Goal: Transaction & Acquisition: Purchase product/service

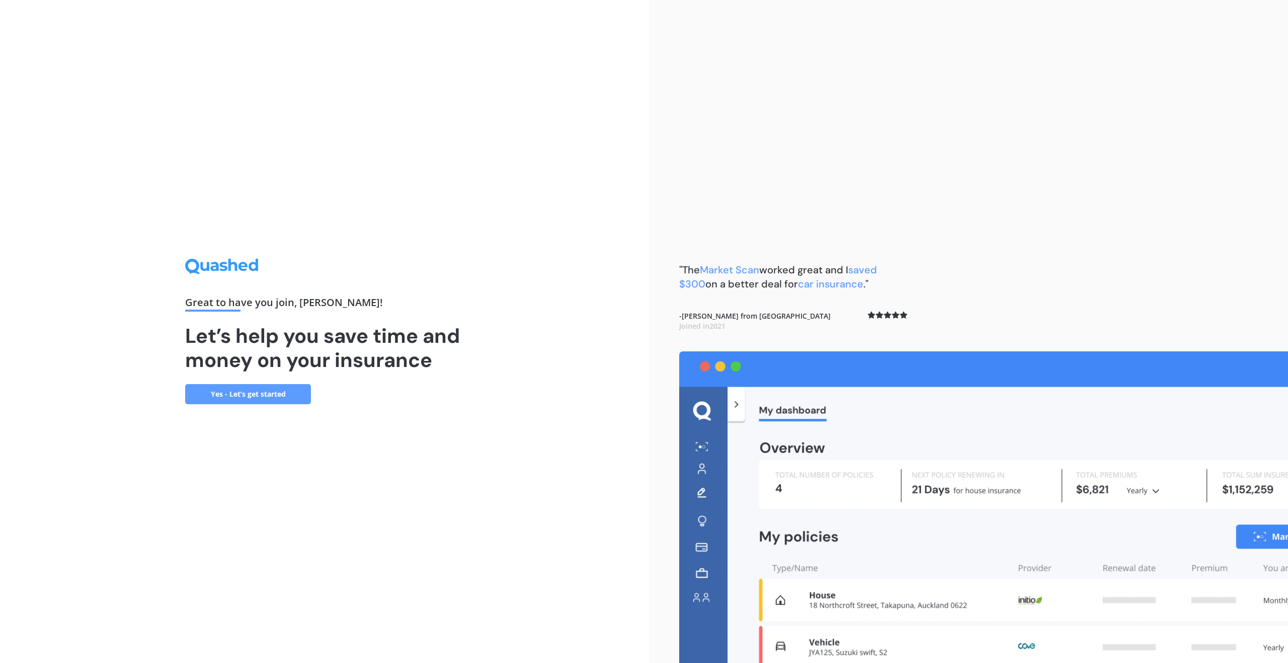
click at [276, 393] on link "Yes - Let’s get started" at bounding box center [248, 394] width 126 height 20
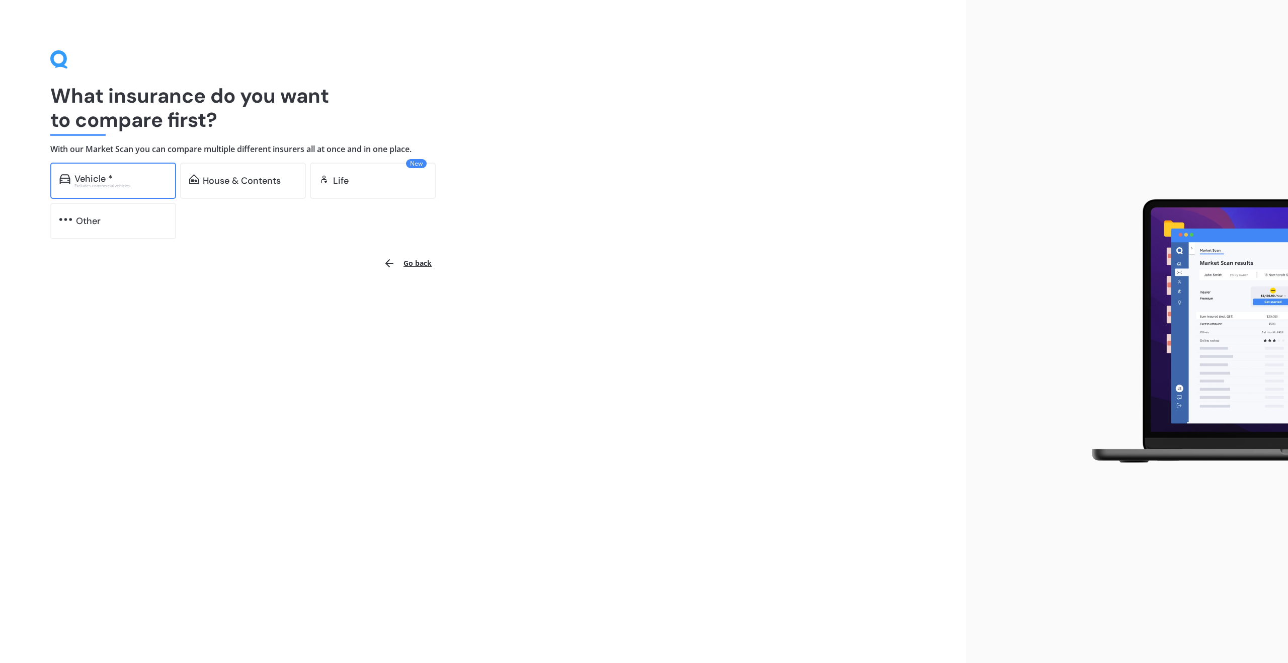
click at [123, 180] on div "Vehicle *" at bounding box center [120, 179] width 93 height 10
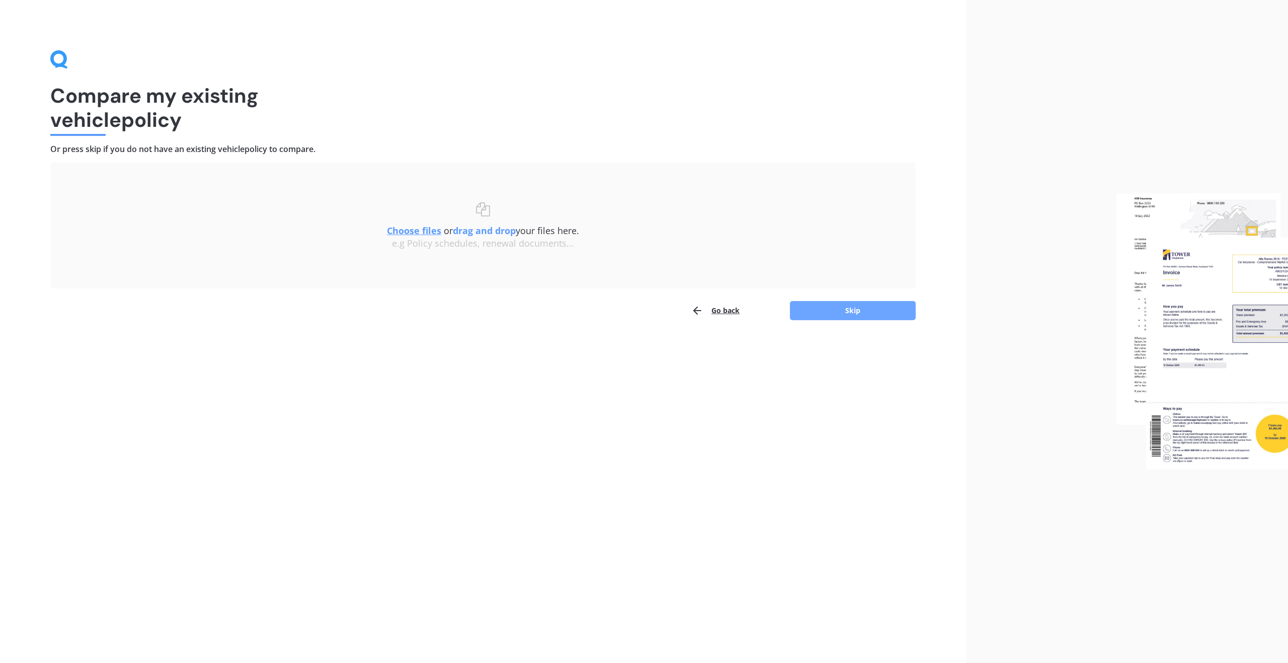
click at [830, 309] on button "Skip" at bounding box center [853, 310] width 126 height 19
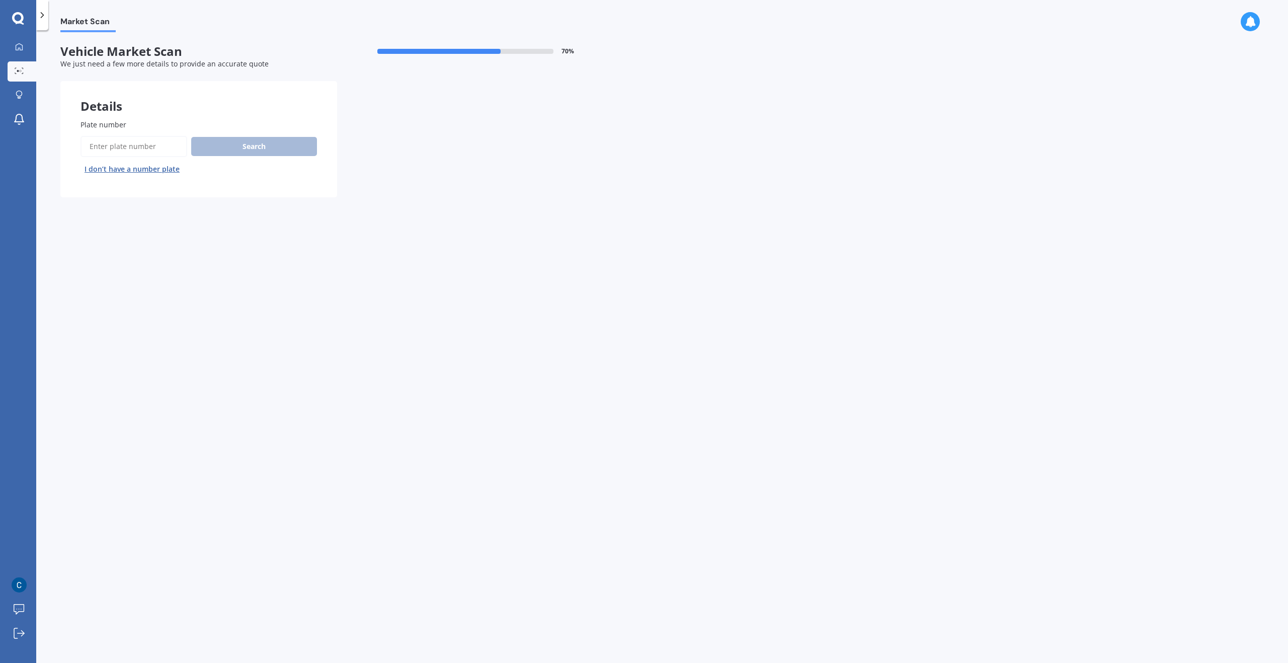
click at [132, 139] on input "Plate number" at bounding box center [133, 146] width 107 height 21
type input "GMW868"
click at [238, 138] on button "Search" at bounding box center [254, 146] width 126 height 19
select select "AUDI"
select select "A1"
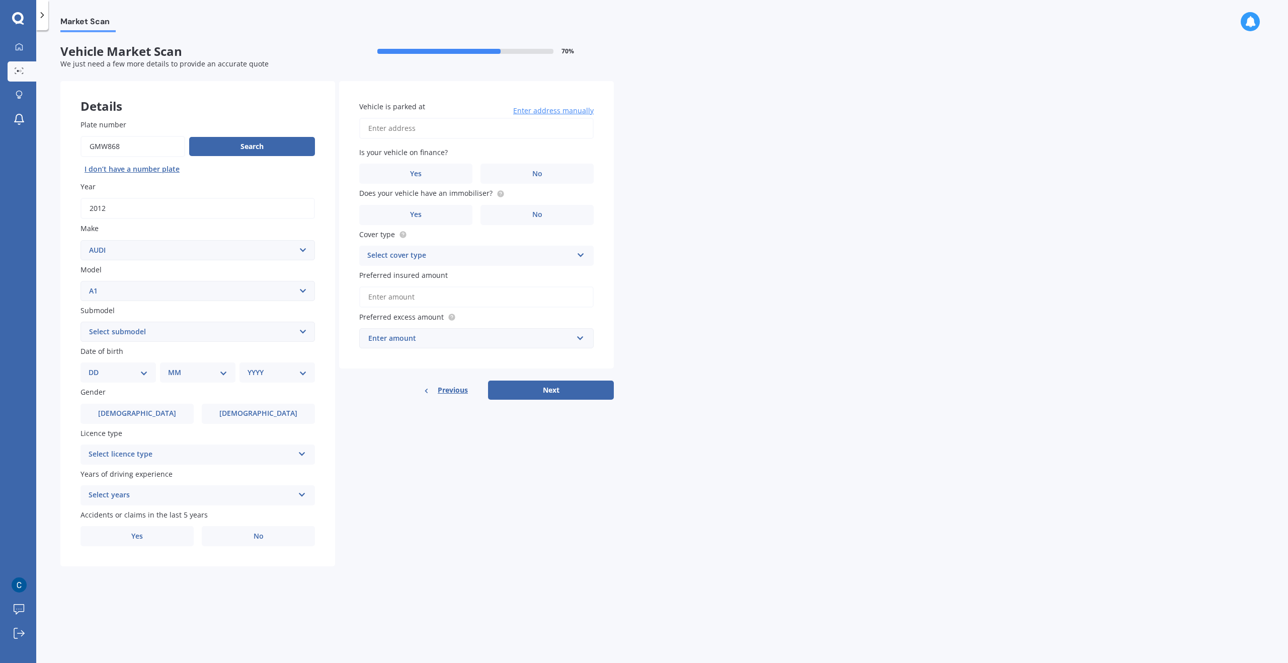
click at [272, 330] on select "Select submodel 1.4 TFSI S-Tronic TSFI petrol turbo" at bounding box center [197, 331] width 234 height 20
click at [273, 329] on select "Select submodel 1.4 TFSI S-Tronic TSFI petrol turbo" at bounding box center [197, 331] width 234 height 20
click at [153, 413] on label "Male" at bounding box center [136, 413] width 113 height 20
click at [0, 0] on input "Male" at bounding box center [0, 0] width 0 height 0
click at [380, 509] on div "Details Plate number Search I don’t have a number plate Year 2012 Make Select m…" at bounding box center [336, 323] width 553 height 485
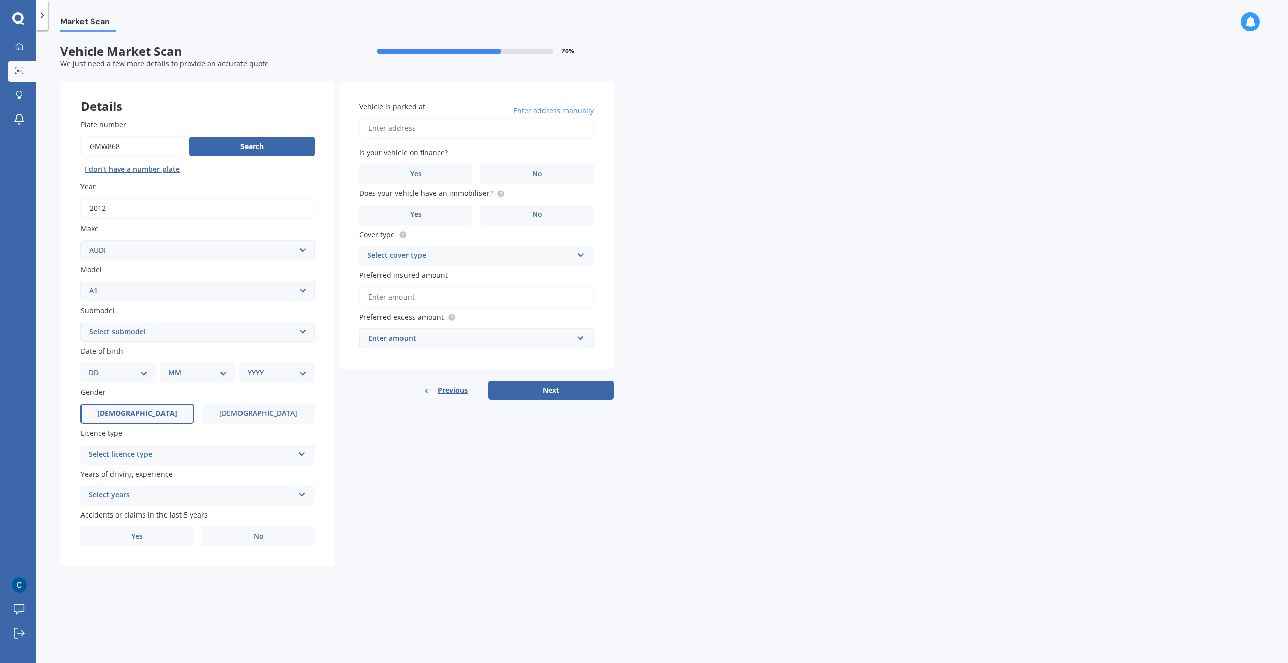
click at [272, 455] on div "Select licence type" at bounding box center [191, 454] width 205 height 12
click at [186, 466] on div "NZ Full" at bounding box center [197, 474] width 233 height 18
click at [215, 498] on div "Select years" at bounding box center [191, 495] width 205 height 12
click at [187, 516] on div "5 or more years" at bounding box center [197, 515] width 233 height 18
click at [240, 540] on label "No" at bounding box center [258, 536] width 113 height 20
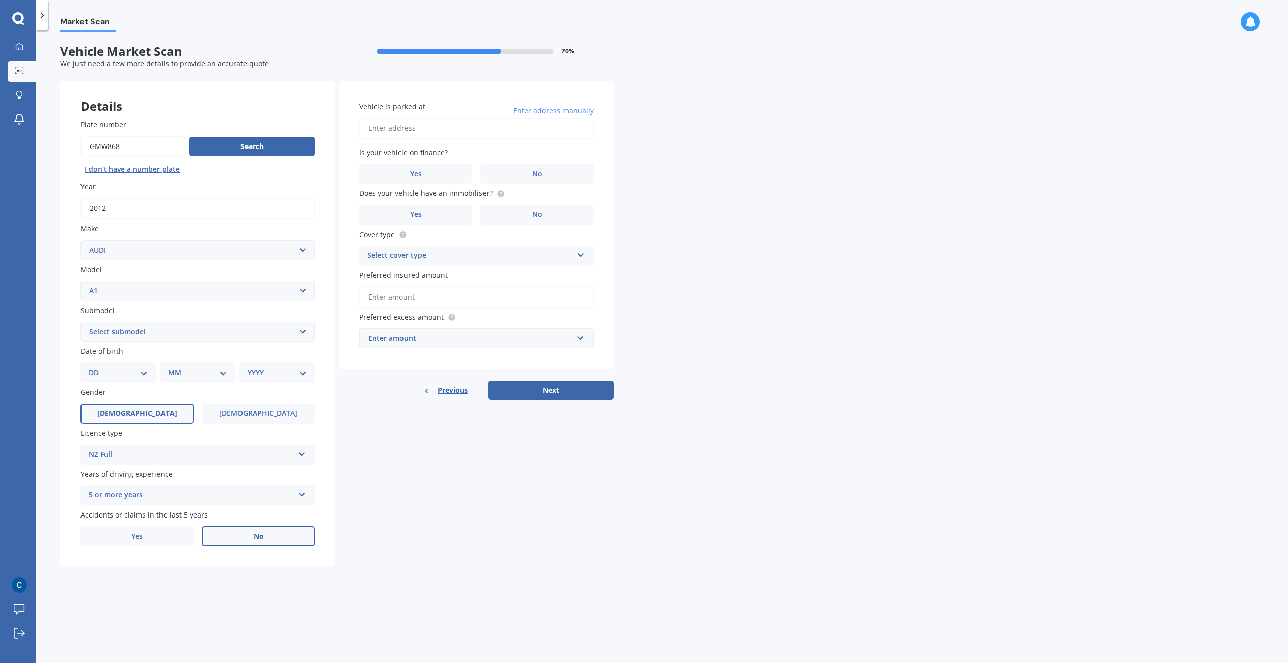
click at [0, 0] on input "No" at bounding box center [0, 0] width 0 height 0
click at [404, 133] on input "Vehicle is parked at" at bounding box center [476, 128] width 234 height 21
type input "1520/2 Beach Road, Auckland Central, Auckland 1010"
click at [513, 170] on label "No" at bounding box center [536, 173] width 113 height 20
click at [0, 0] on input "No" at bounding box center [0, 0] width 0 height 0
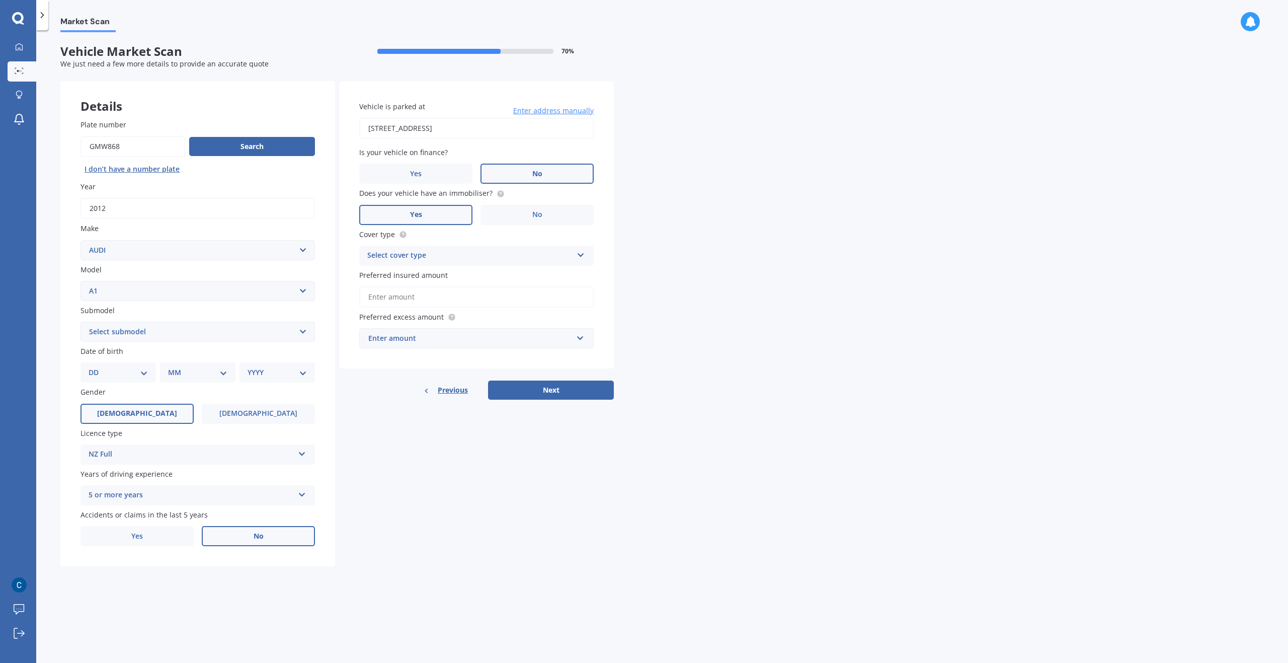
click at [423, 209] on label "Yes" at bounding box center [415, 215] width 113 height 20
click at [0, 0] on input "Yes" at bounding box center [0, 0] width 0 height 0
click at [567, 259] on div "Select cover type" at bounding box center [469, 256] width 205 height 12
click at [428, 291] on span "Third Party, Fire & Theft" at bounding box center [409, 293] width 83 height 10
click at [406, 343] on div "Enter amount" at bounding box center [470, 338] width 204 height 11
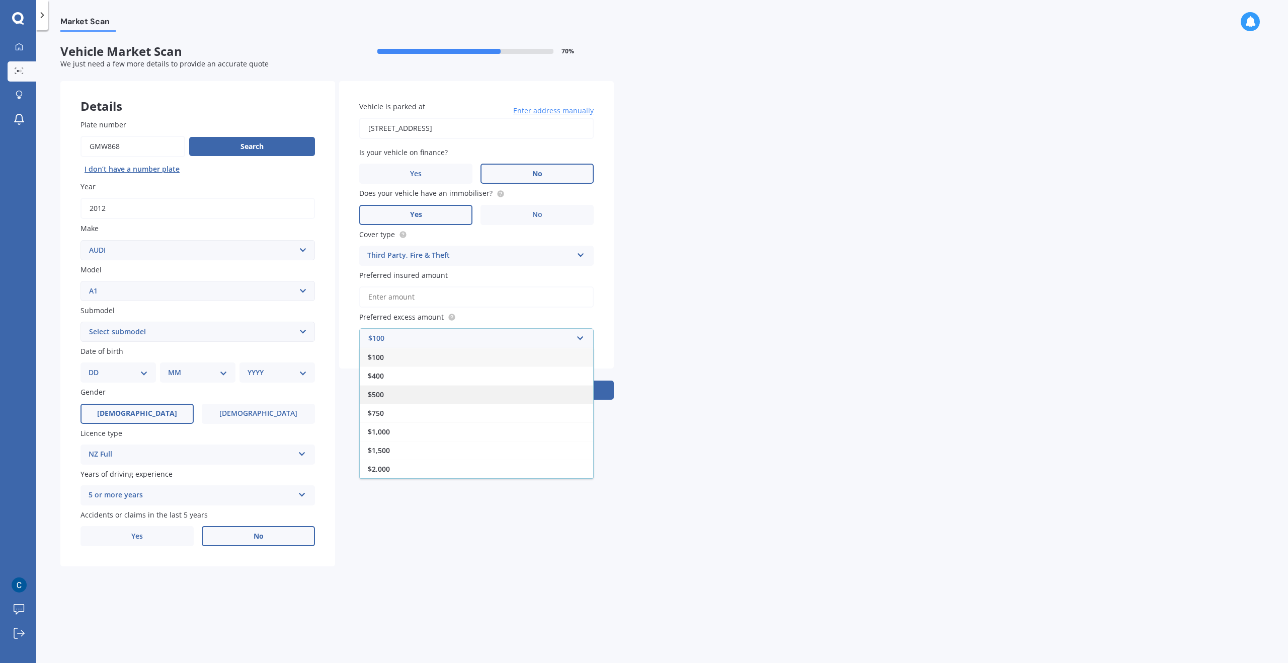
click at [406, 394] on div "$500" at bounding box center [476, 394] width 233 height 19
click at [424, 302] on input "Preferred insured amount" at bounding box center [476, 296] width 234 height 21
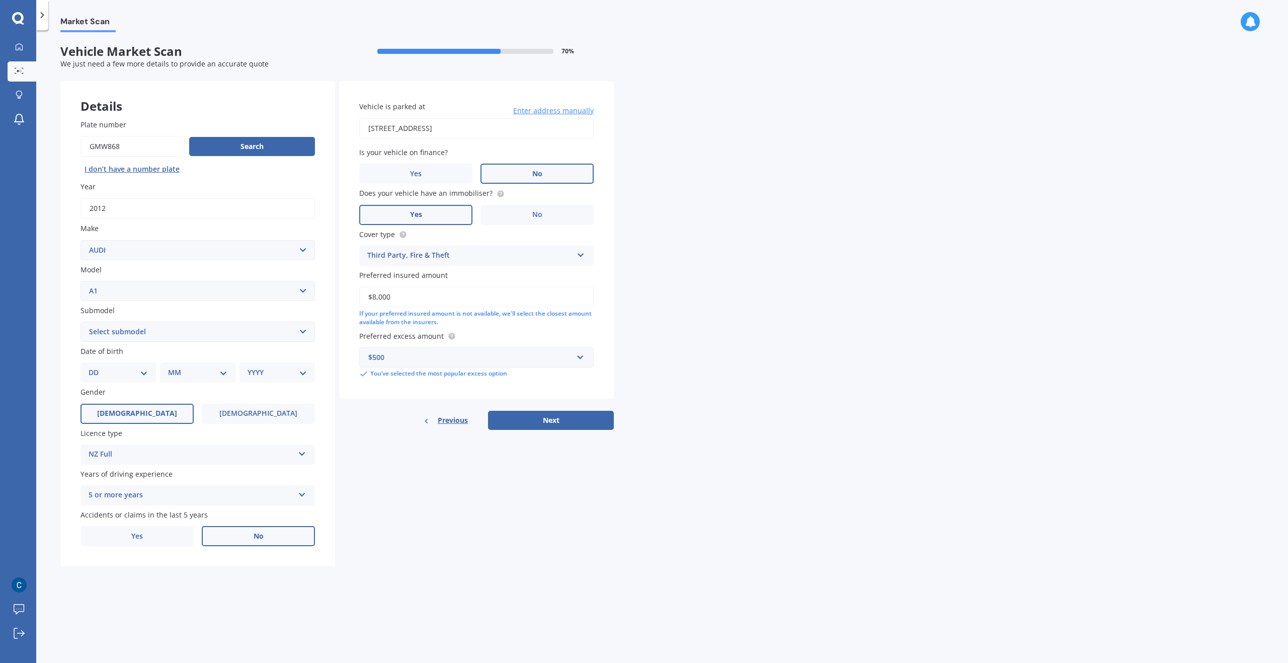
type input "$8,000"
click at [436, 523] on div "Details Plate number Search I don’t have a number plate Year 2012 Make Select m…" at bounding box center [336, 323] width 553 height 485
click at [117, 369] on select "DD 01 02 03 04 05 06 07 08 09 10 11 12 13 14 15 16 17 18 19 20 21 22 23 24 25 2…" at bounding box center [118, 372] width 59 height 11
select select "30"
click at [97, 367] on select "DD 01 02 03 04 05 06 07 08 09 10 11 12 13 14 15 16 17 18 19 20 21 22 23 24 25 2…" at bounding box center [118, 372] width 59 height 11
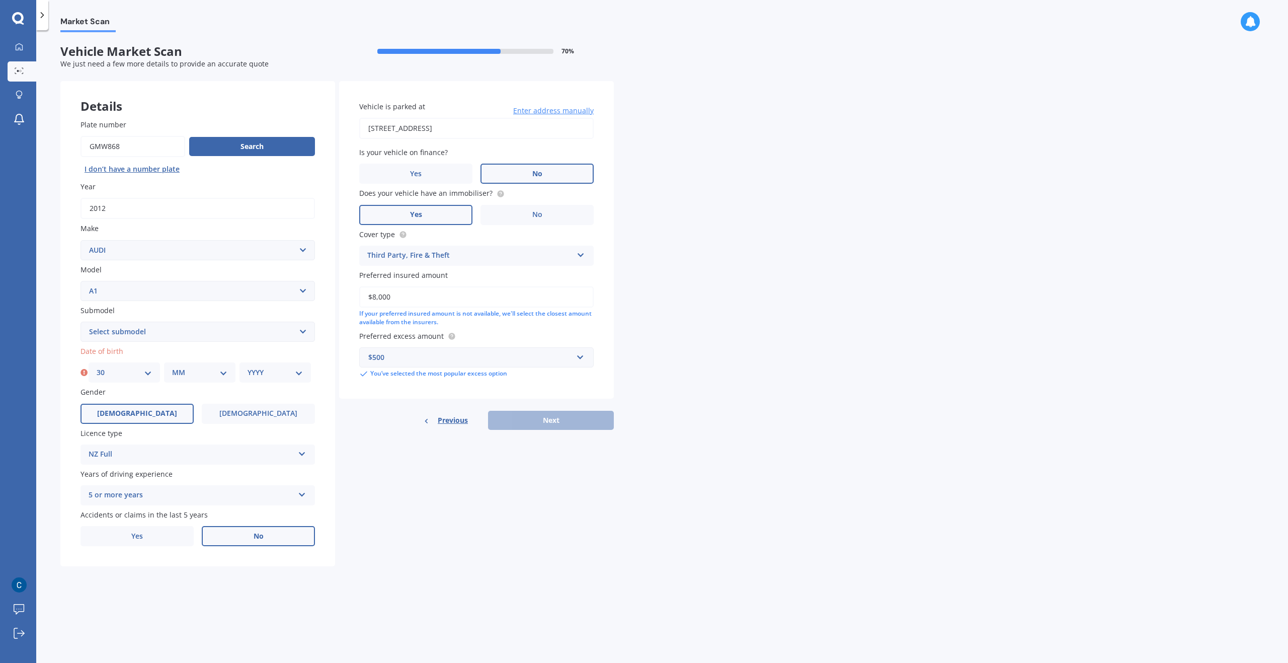
click at [199, 376] on select "MM 01 02 03 04 05 06 07 08 09 10 11 12" at bounding box center [199, 372] width 55 height 11
select select "06"
click at [172, 367] on select "MM 01 02 03 04 05 06 07 08 09 10 11 12" at bounding box center [199, 372] width 55 height 11
click at [264, 375] on select "YYYY 2025 2024 2023 2022 2021 2020 2019 2018 2017 2016 2015 2014 2013 2012 2011…" at bounding box center [275, 372] width 55 height 11
select select "2003"
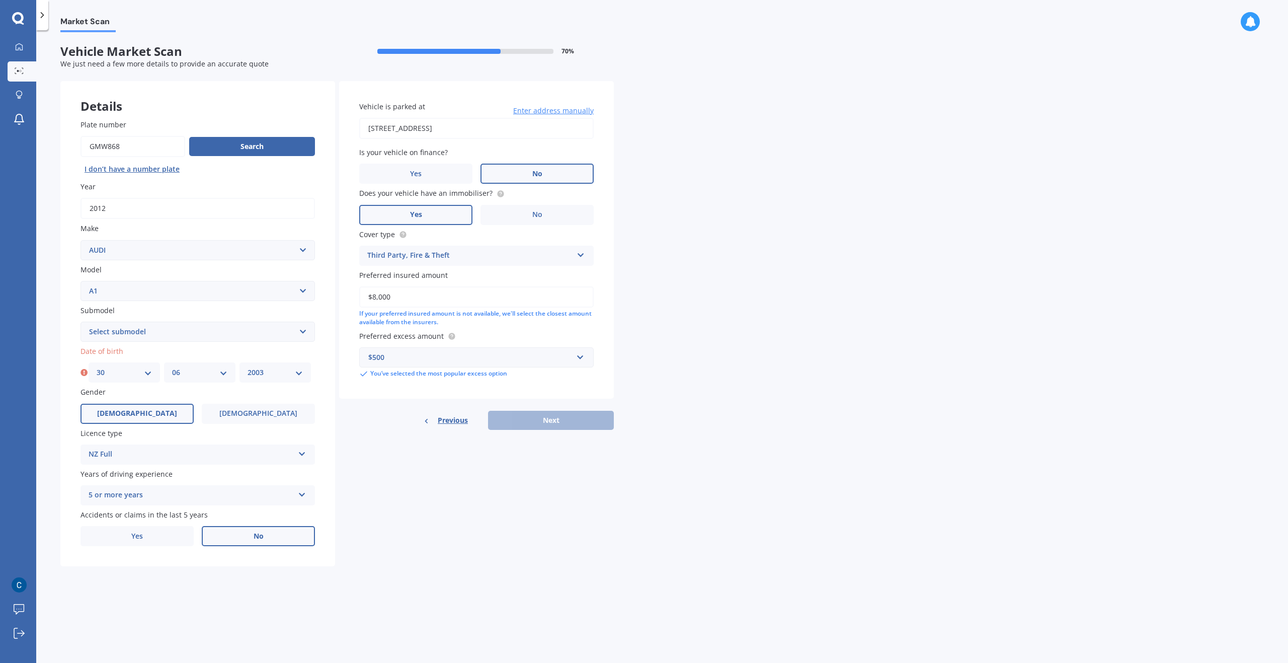
click at [248, 367] on select "YYYY 2025 2024 2023 2022 2021 2020 2019 2018 2017 2016 2015 2014 2013 2012 2011…" at bounding box center [275, 372] width 55 height 11
click at [393, 605] on div "Market Scan Vehicle Market Scan 70 % We just need a few more details to provide…" at bounding box center [662, 348] width 1252 height 632
click at [561, 418] on button "Next" at bounding box center [551, 419] width 126 height 19
click at [208, 327] on select "Select submodel 1.4 TFSI S-Tronic TSFI petrol turbo" at bounding box center [197, 331] width 234 height 20
select select "1.4 TFSI S-TRONIC"
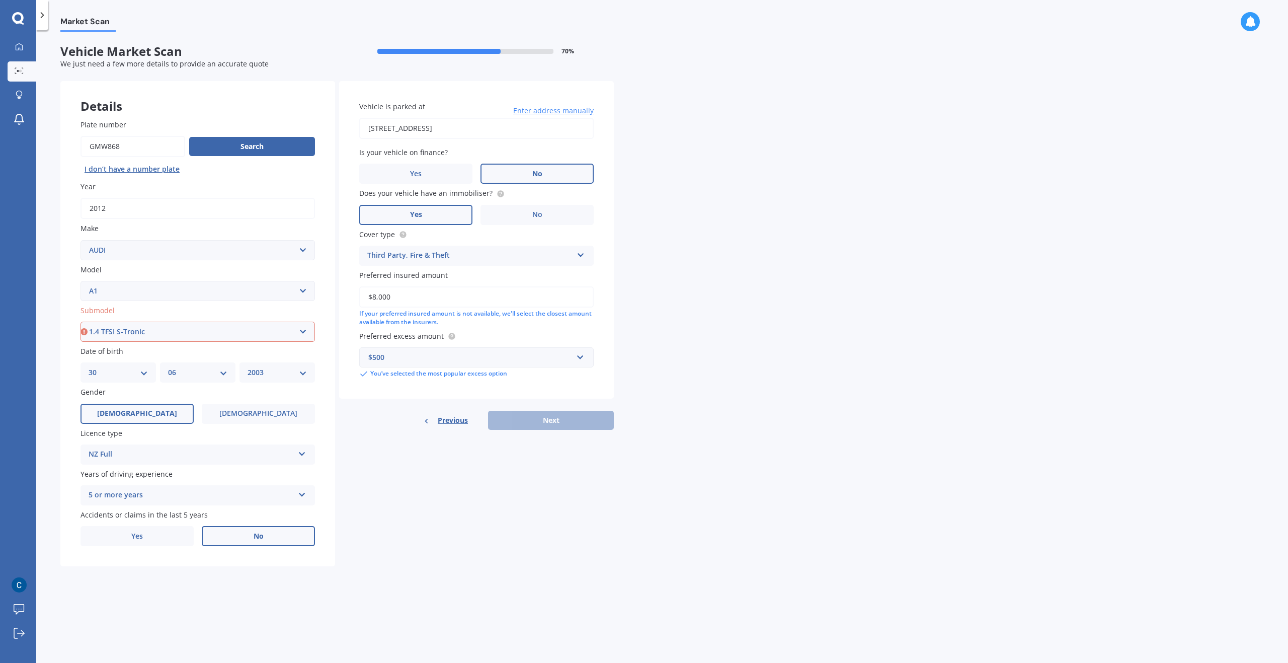
click at [80, 321] on select "Select submodel 1.4 TFSI S-Tronic TSFI petrol turbo" at bounding box center [197, 331] width 234 height 20
click at [523, 418] on button "Next" at bounding box center [551, 419] width 126 height 19
select select "30"
select select "06"
select select "2003"
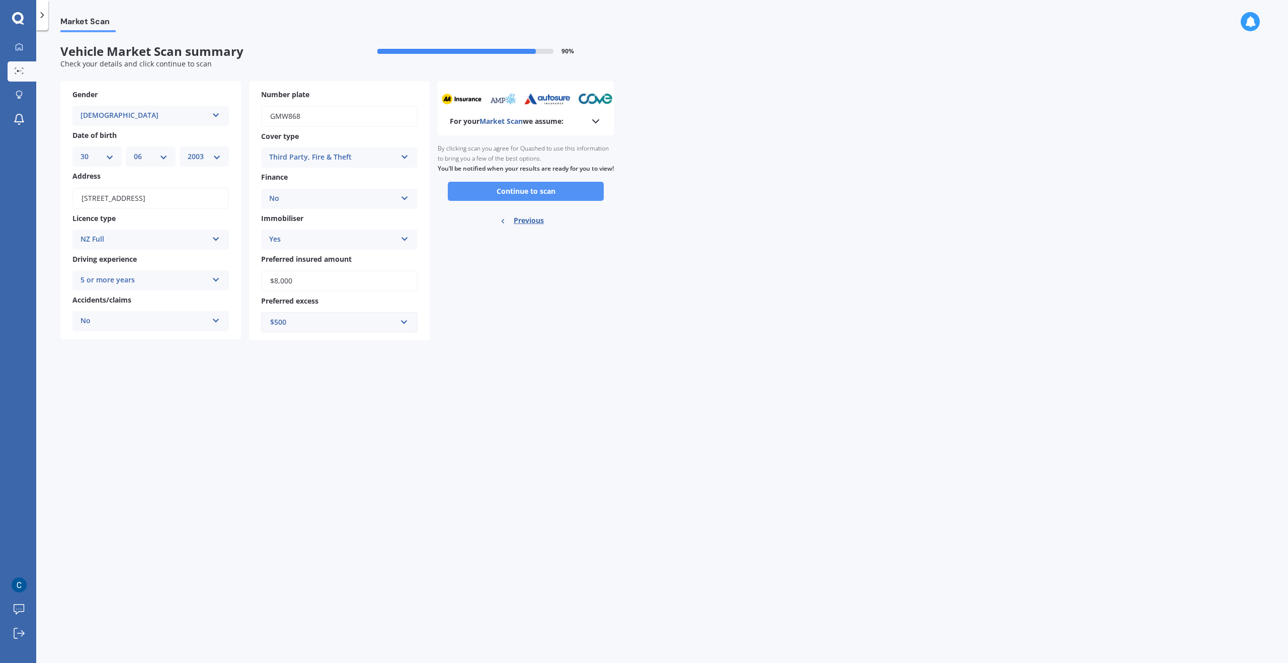
click at [513, 200] on button "Continue to scan" at bounding box center [526, 191] width 156 height 19
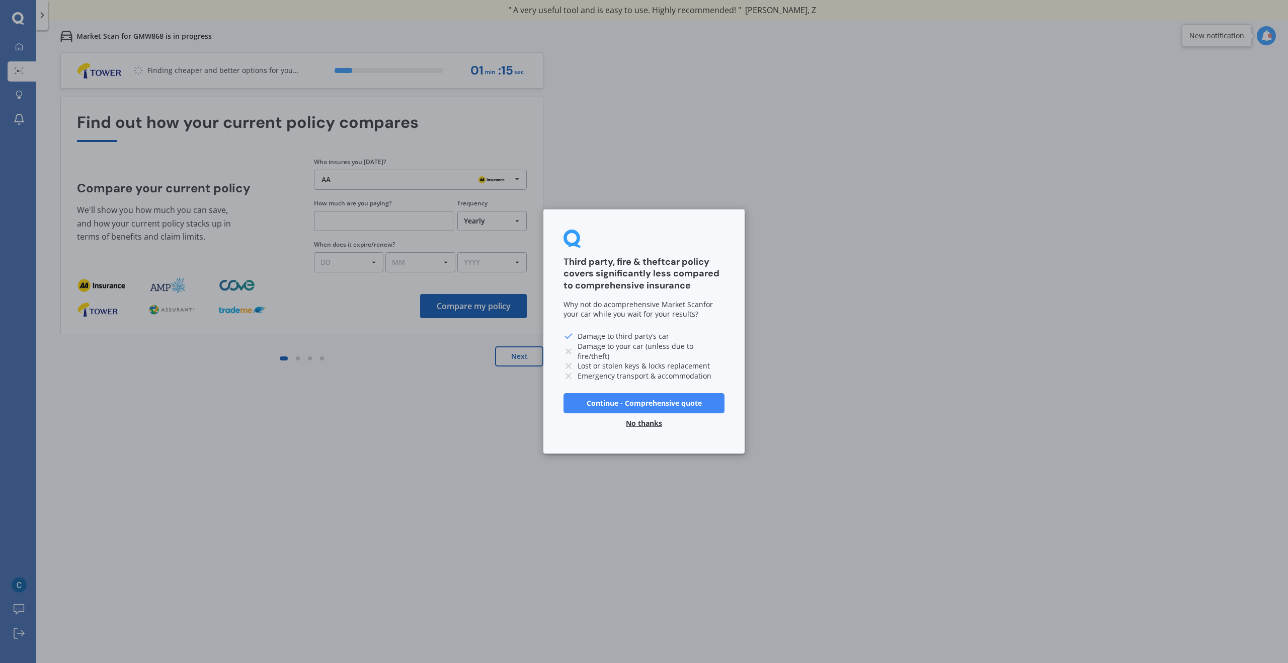
drag, startPoint x: 648, startPoint y: 398, endPoint x: 558, endPoint y: 504, distance: 139.2
click at [558, 504] on div "Third party, fire & theft car policy covers significantly less compared to comp…" at bounding box center [644, 331] width 1288 height 663
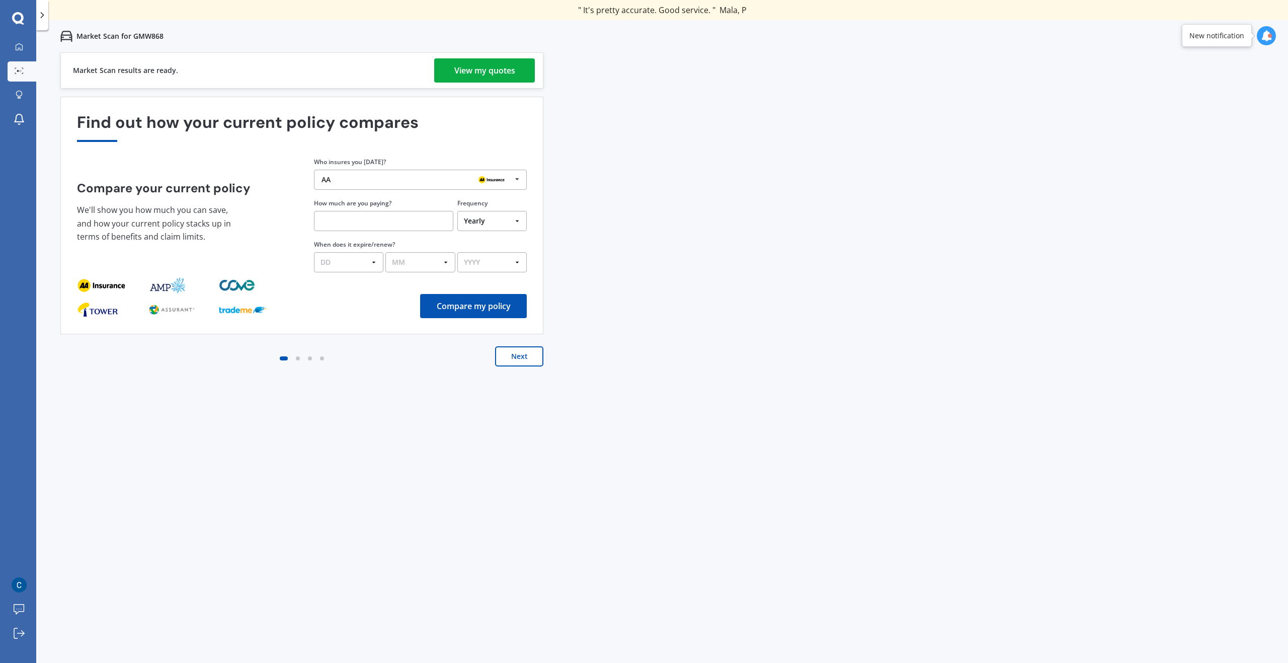
click at [487, 65] on div "View my quotes" at bounding box center [484, 70] width 61 height 24
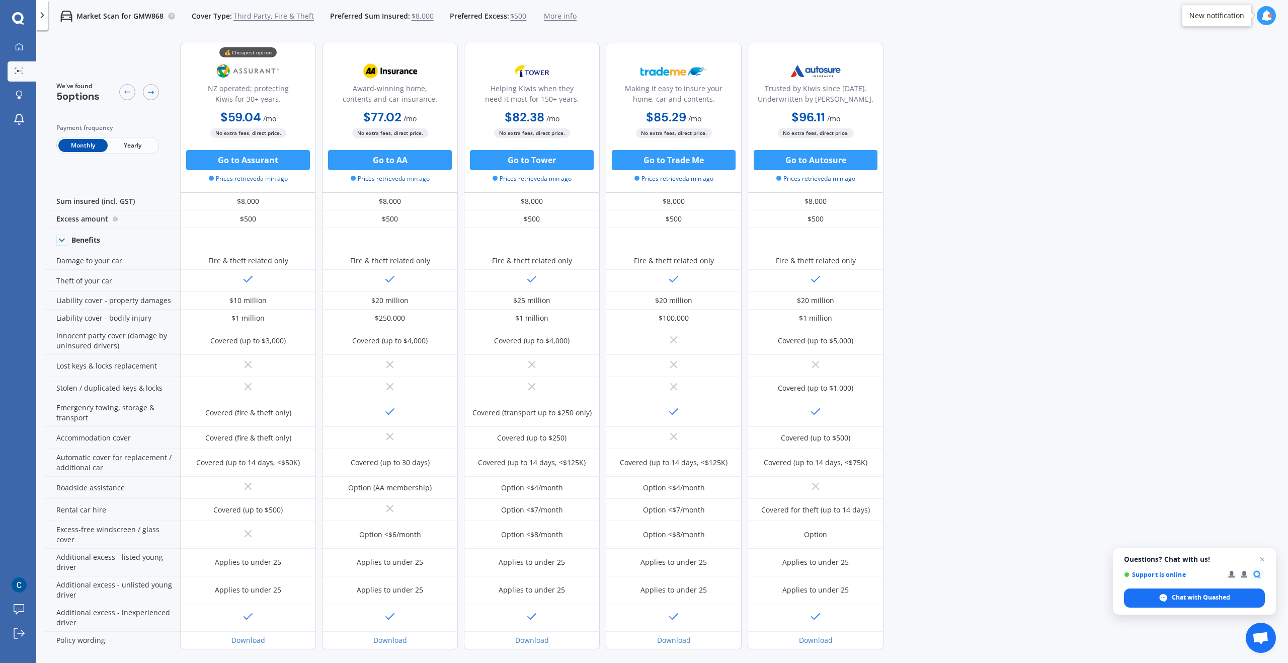
click at [134, 144] on span "Yearly" at bounding box center [132, 145] width 49 height 13
click at [77, 147] on span "Monthly" at bounding box center [82, 145] width 49 height 13
click at [1053, 190] on div "We've found 5 options Payment frequency Monthly Yearly 💰 Cheapest option NZ ope…" at bounding box center [666, 348] width 1244 height 626
